Goal: Information Seeking & Learning: Learn about a topic

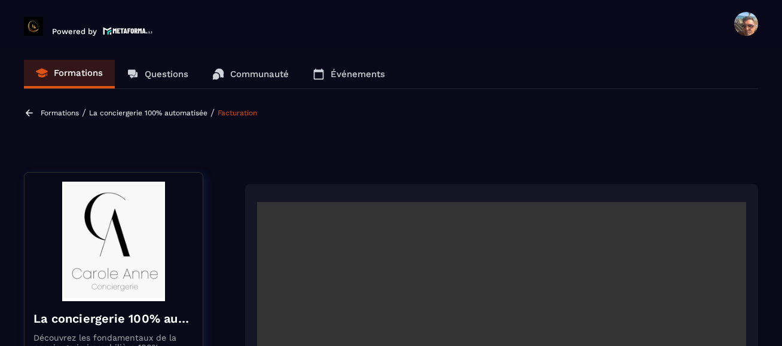
scroll to position [2315, 0]
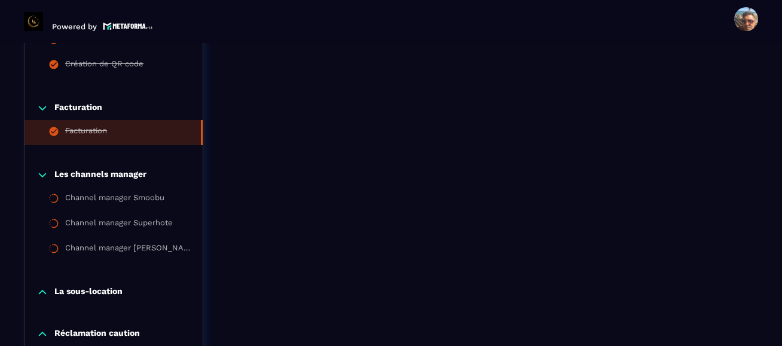
click at [71, 168] on div "Les channels manager Channel manager Smoobu Channel manager Superhote Channel m…" at bounding box center [113, 215] width 178 height 117
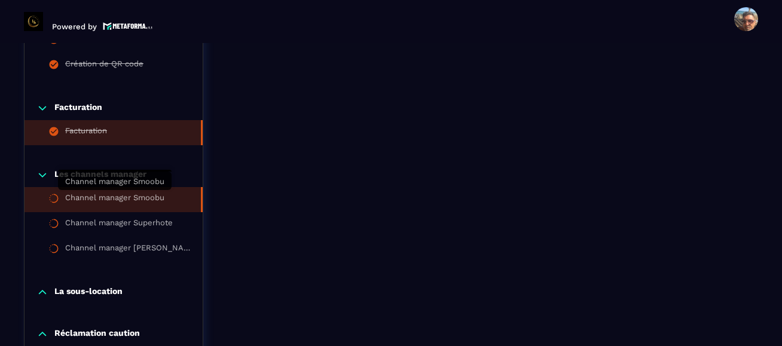
click at [163, 198] on div "Channel manager Smoobu" at bounding box center [114, 199] width 99 height 13
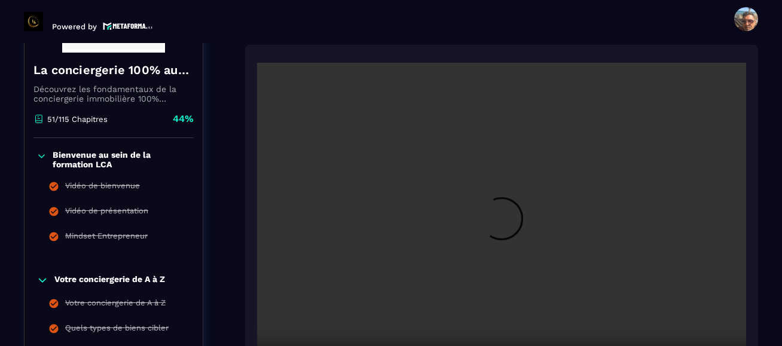
scroll to position [304, 0]
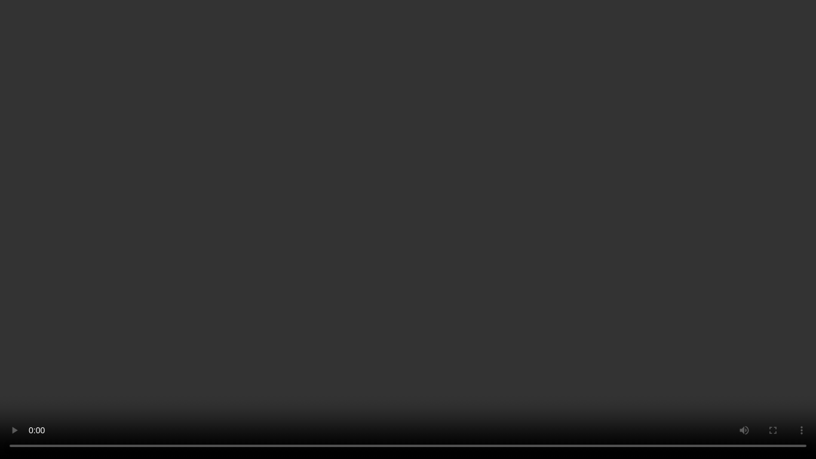
click at [237, 137] on video at bounding box center [408, 229] width 816 height 459
click at [205, 120] on video at bounding box center [408, 229] width 816 height 459
click at [716, 111] on video at bounding box center [408, 229] width 816 height 459
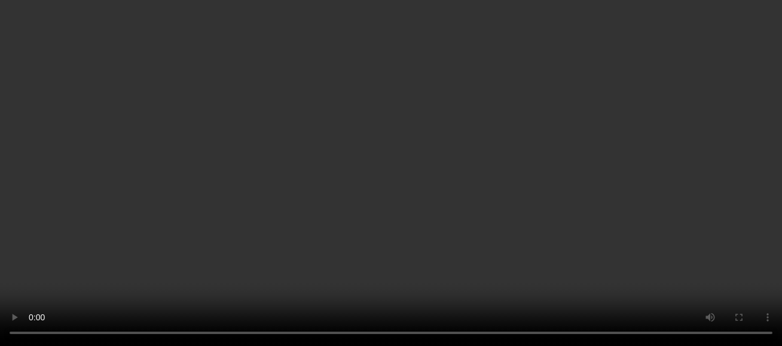
scroll to position [2335, 0]
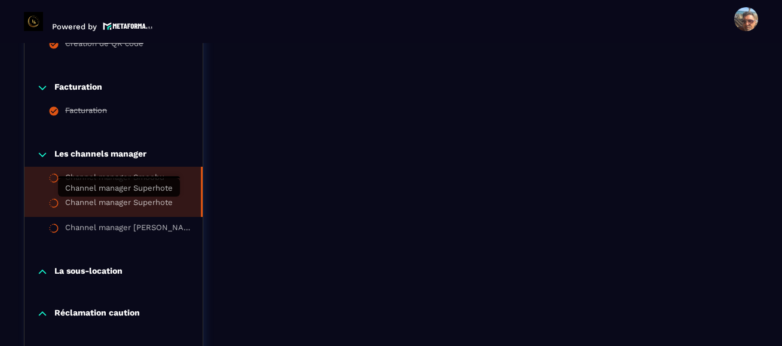
click at [120, 203] on div "Channel manager Superhote" at bounding box center [119, 204] width 108 height 13
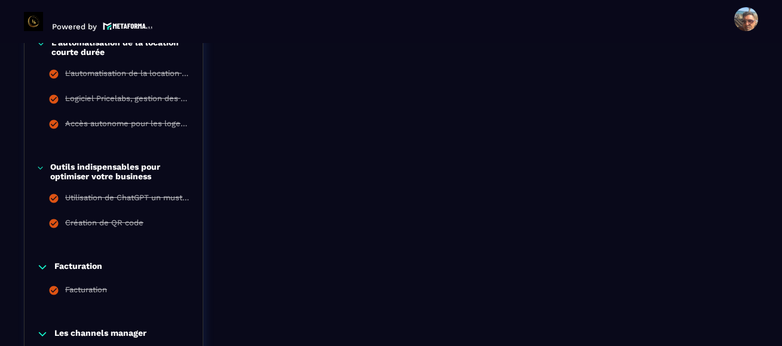
scroll to position [2216, 0]
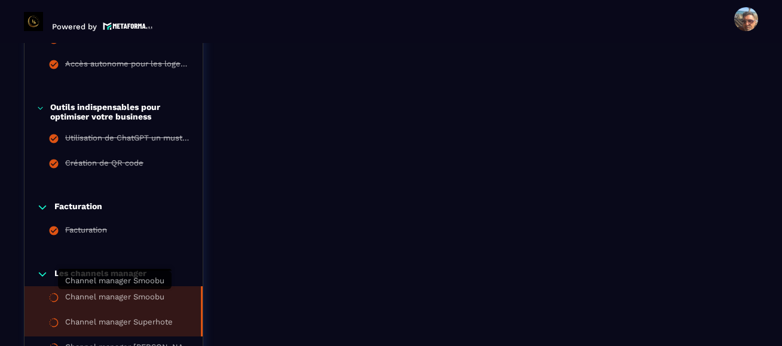
click at [160, 296] on div "Channel manager Smoobu" at bounding box center [114, 298] width 99 height 13
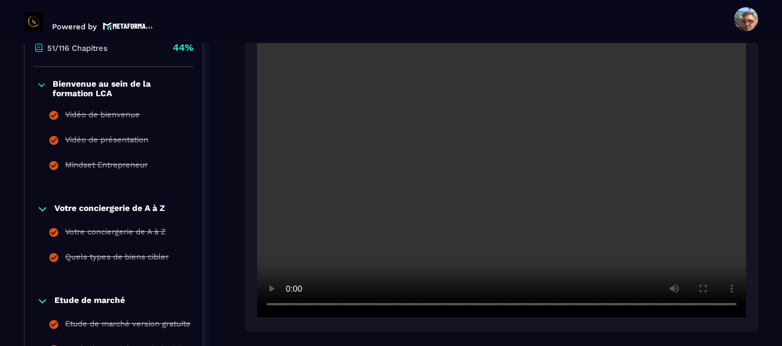
scroll to position [363, 0]
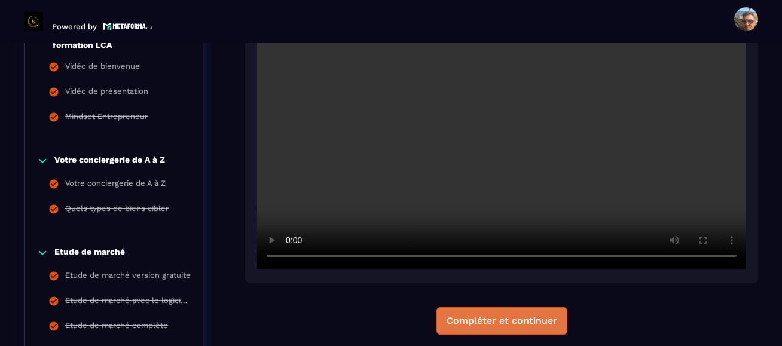
click at [505, 325] on div "Compléter et continuer" at bounding box center [501, 321] width 111 height 12
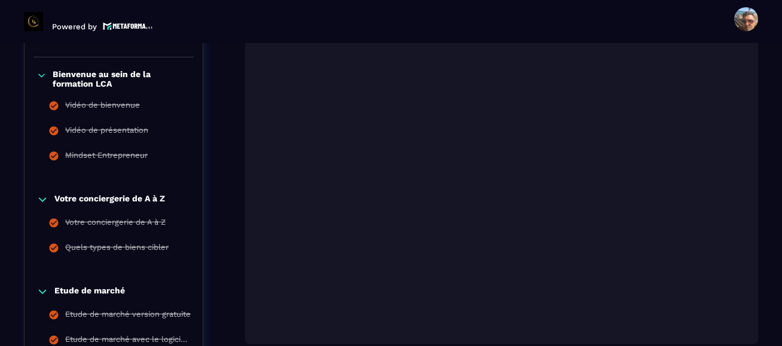
scroll to position [304, 0]
